Goal: Information Seeking & Learning: Find specific page/section

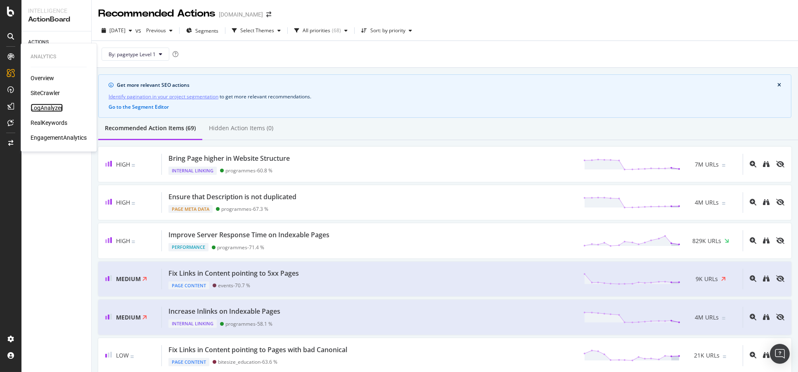
click at [48, 107] on div "LogAnalyzer" at bounding box center [47, 108] width 32 height 8
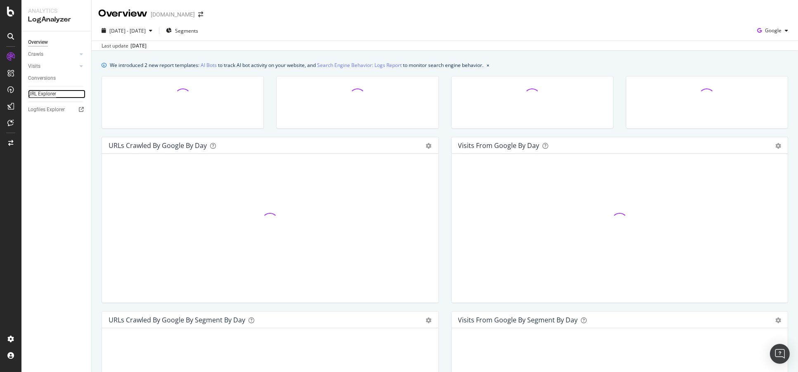
click at [45, 95] on div "URL Explorer" at bounding box center [42, 94] width 28 height 9
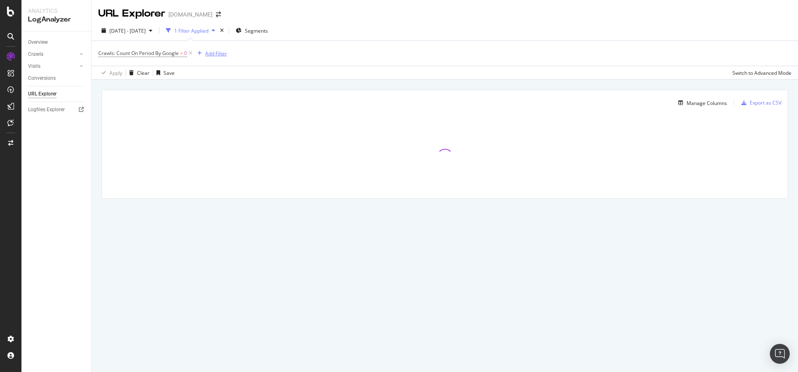
click at [207, 48] on button "Add Filter" at bounding box center [210, 53] width 33 height 10
drag, startPoint x: 216, startPoint y: 118, endPoint x: 219, endPoint y: 109, distance: 9.8
click at [216, 118] on div "URLs (Logs)" at bounding box center [267, 112] width 145 height 25
click at [219, 109] on span "URLs (Logs)" at bounding box center [220, 111] width 27 height 7
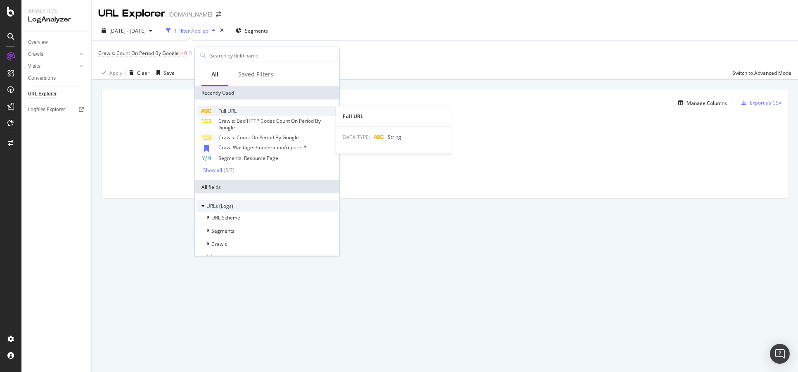
click at [226, 115] on div "Full URL" at bounding box center [267, 111] width 141 height 10
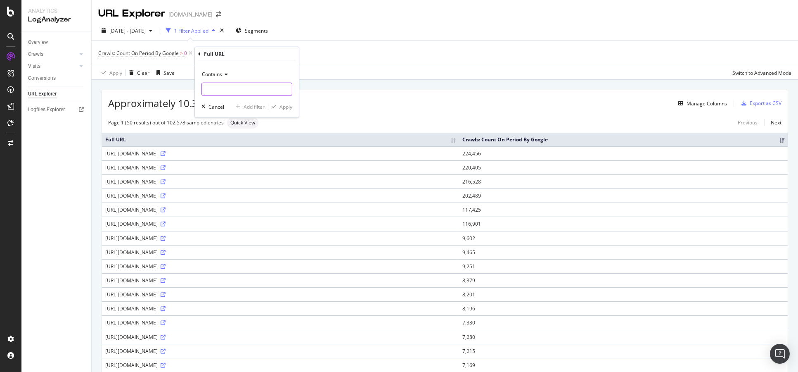
click at [220, 92] on input "text" at bounding box center [247, 89] width 90 height 13
type input "/ws"
drag, startPoint x: 281, startPoint y: 104, endPoint x: 279, endPoint y: 110, distance: 6.4
click at [282, 105] on div "Apply" at bounding box center [286, 106] width 13 height 7
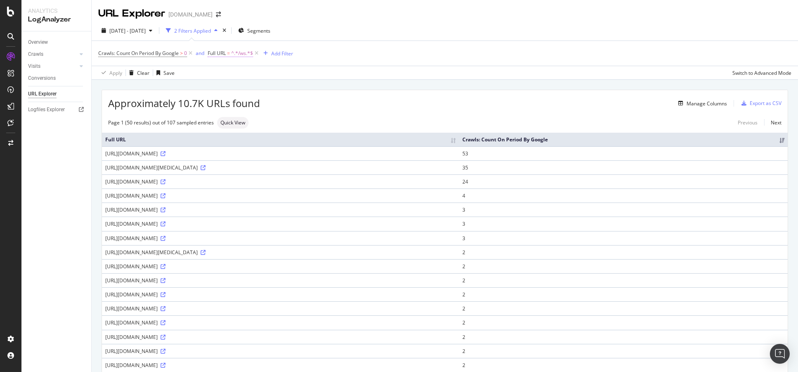
click at [229, 54] on span "=" at bounding box center [228, 53] width 3 height 7
click at [254, 87] on input "/ws" at bounding box center [255, 87] width 78 height 13
type input "/ws/"
click at [298, 107] on div "Apply" at bounding box center [299, 104] width 13 height 7
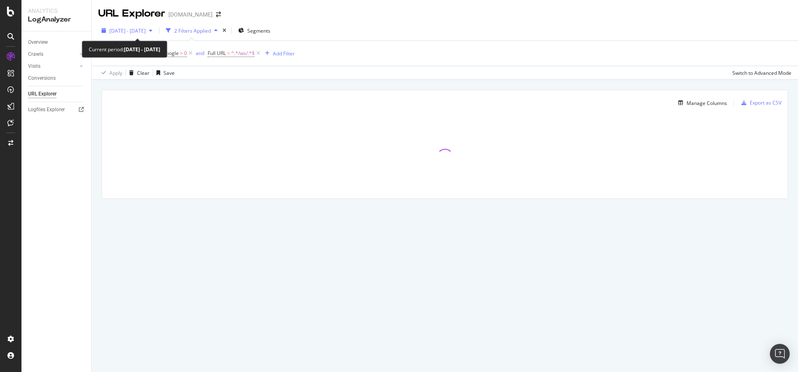
click at [148, 35] on div "[DATE] - [DATE]" at bounding box center [126, 30] width 57 height 12
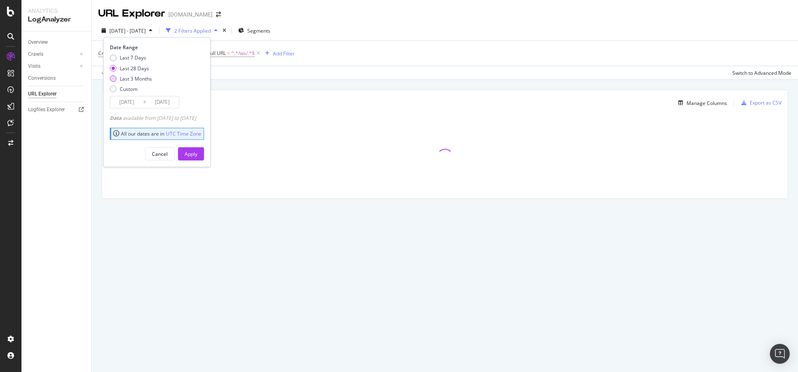
click at [120, 76] on div "Last 3 Months" at bounding box center [136, 78] width 32 height 7
type input "[DATE]"
click at [197, 152] on div "Apply" at bounding box center [191, 153] width 13 height 7
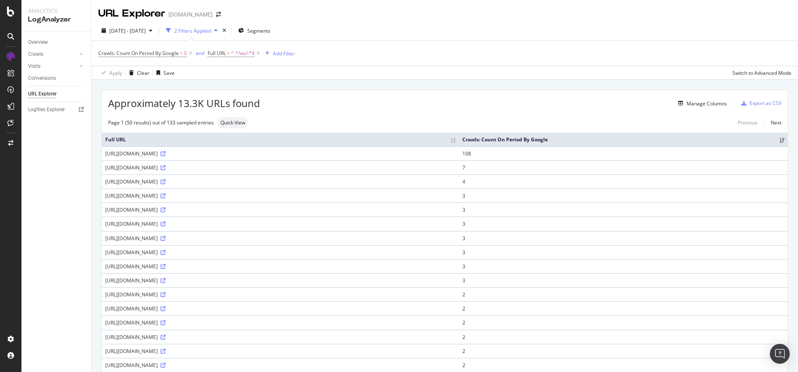
drag, startPoint x: 153, startPoint y: 154, endPoint x: 174, endPoint y: 154, distance: 20.7
click at [174, 154] on div "[URL][DOMAIN_NAME]" at bounding box center [280, 153] width 351 height 7
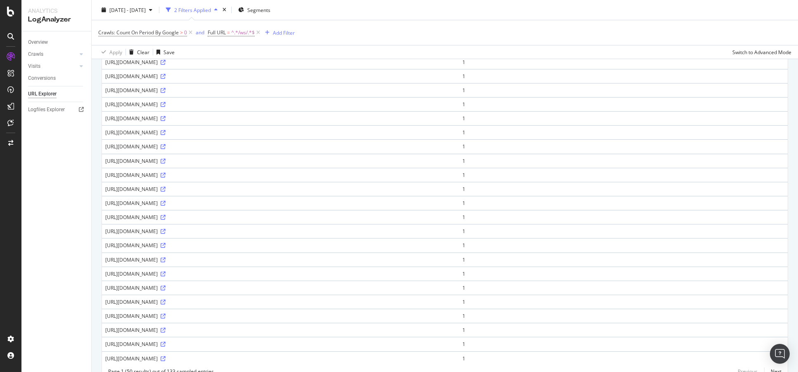
scroll to position [524, 0]
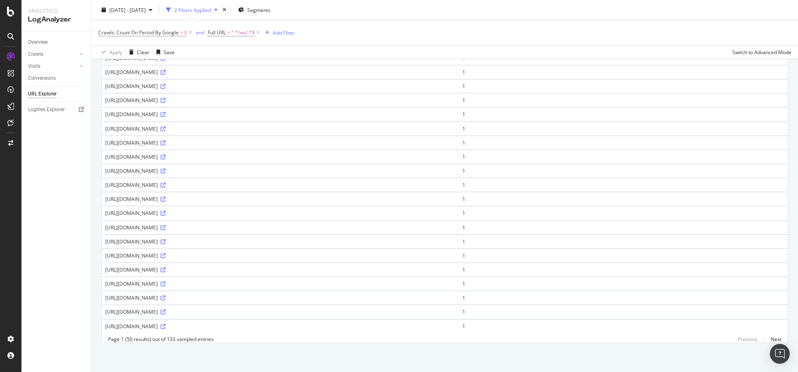
drag, startPoint x: 104, startPoint y: 220, endPoint x: 297, endPoint y: 224, distance: 192.9
click at [297, 224] on td "[URL][DOMAIN_NAME]" at bounding box center [280, 227] width 357 height 14
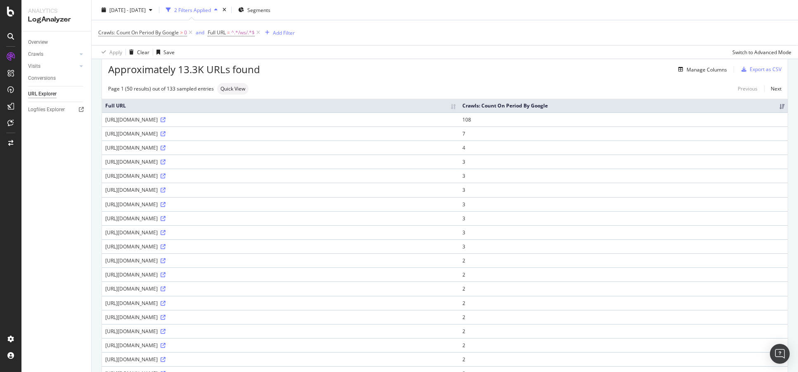
scroll to position [19, 0]
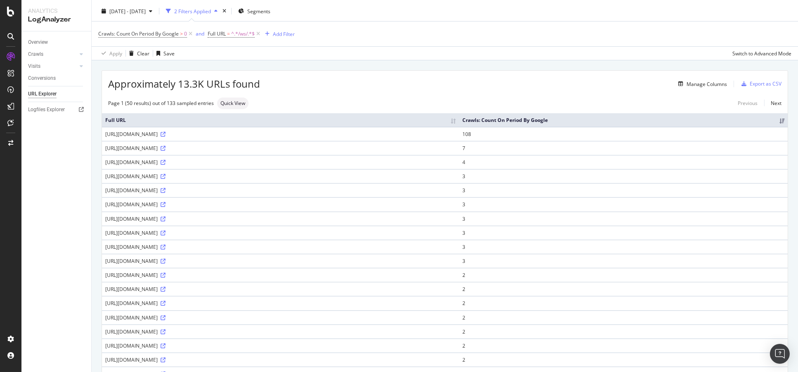
drag, startPoint x: 105, startPoint y: 133, endPoint x: 280, endPoint y: 135, distance: 174.7
click at [280, 135] on div "[URL][DOMAIN_NAME]" at bounding box center [280, 134] width 351 height 7
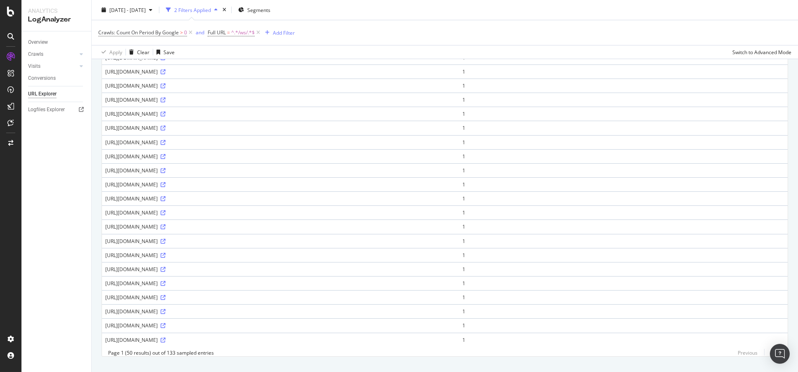
scroll to position [524, 0]
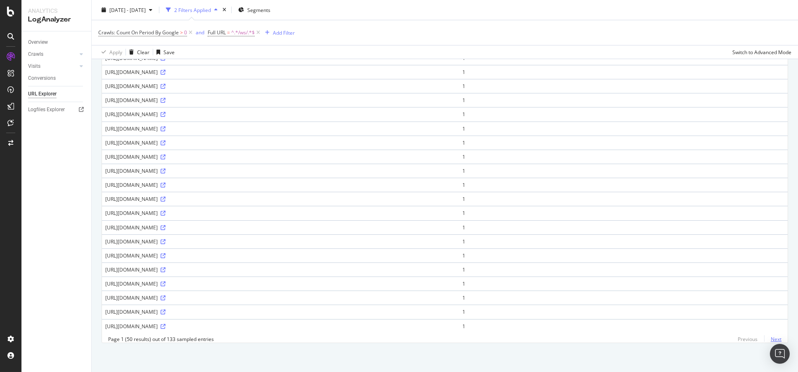
click at [768, 340] on link "Next" at bounding box center [773, 339] width 17 height 12
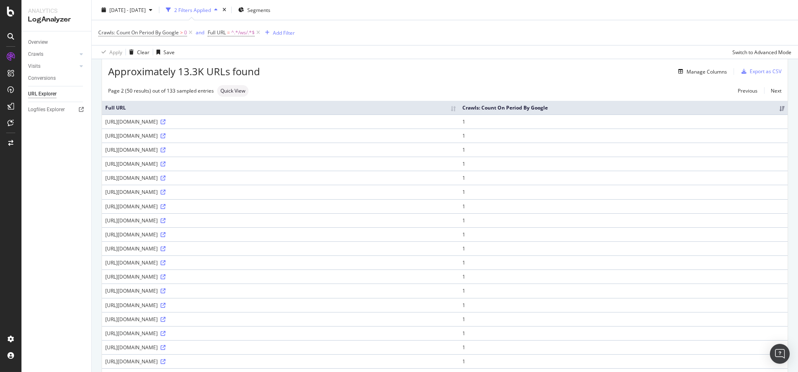
scroll to position [0, 0]
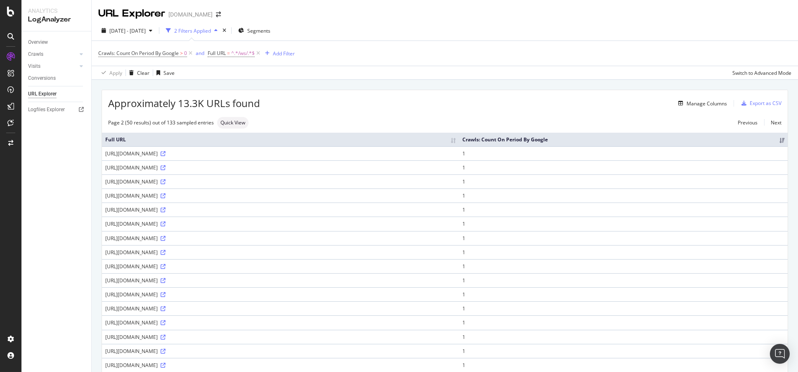
drag, startPoint x: 107, startPoint y: 168, endPoint x: 295, endPoint y: 173, distance: 187.6
click at [295, 173] on td "[URL][DOMAIN_NAME]" at bounding box center [280, 167] width 357 height 14
click at [240, 52] on span "^.*/ws/.*$" at bounding box center [243, 54] width 24 height 12
click at [223, 88] on input "/ws/" at bounding box center [255, 87] width 78 height 13
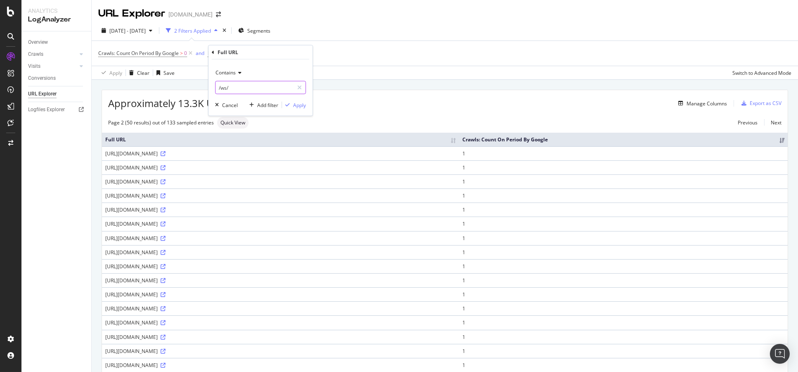
click at [223, 88] on input "/ws/" at bounding box center [255, 87] width 78 height 13
click at [224, 105] on div "Cancel" at bounding box center [230, 104] width 16 height 7
